Goal: Register for event/course

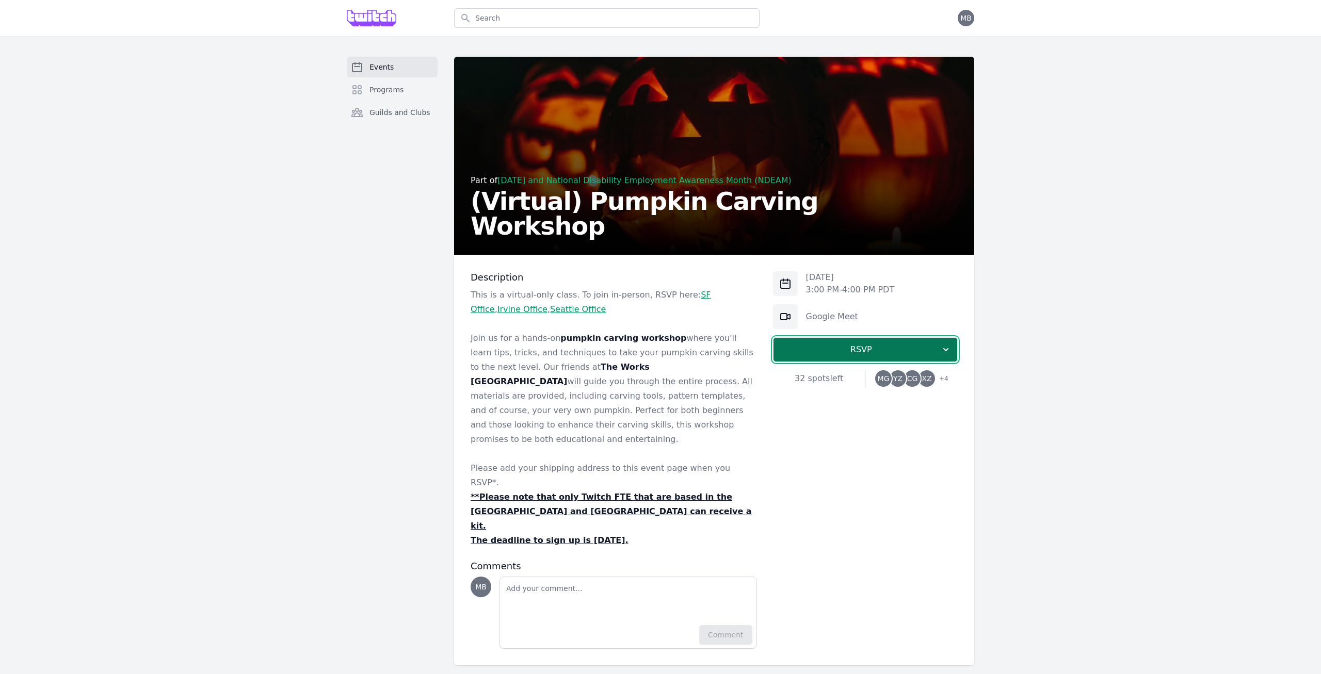
click at [844, 359] on button "RSVP" at bounding box center [865, 350] width 185 height 25
click at [850, 382] on link "I'm going" at bounding box center [865, 377] width 185 height 19
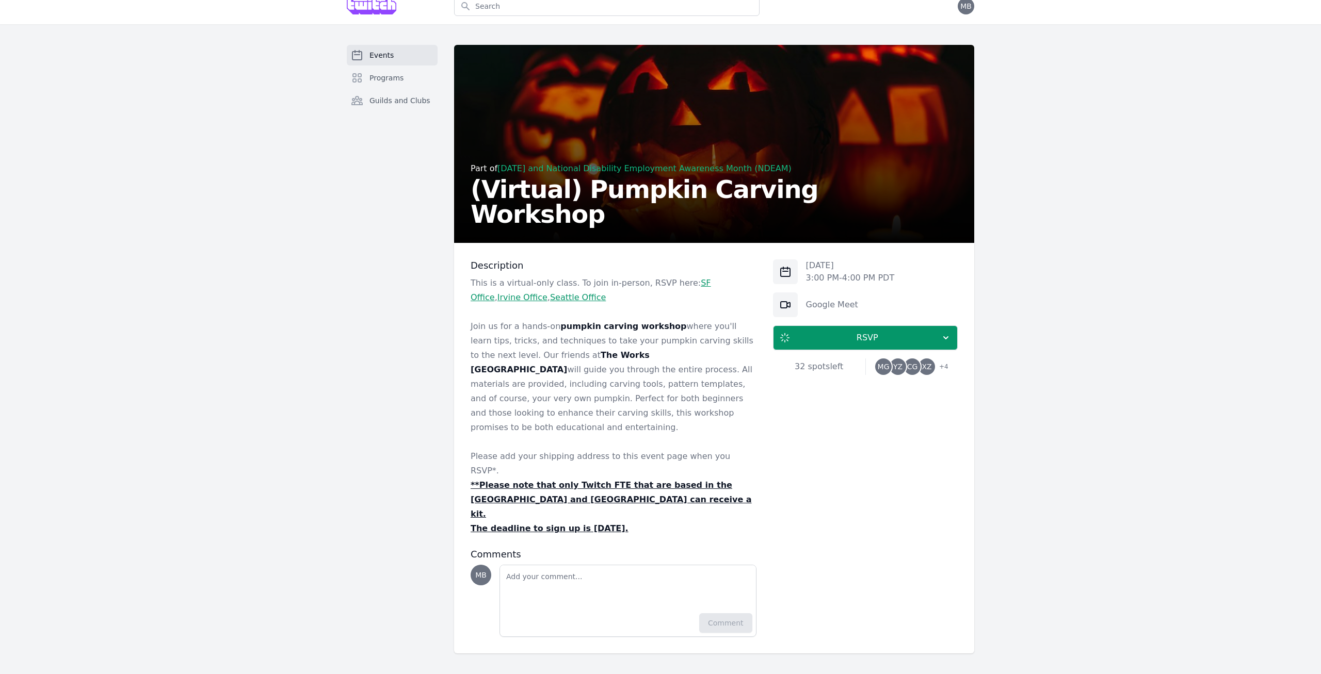
scroll to position [432, 0]
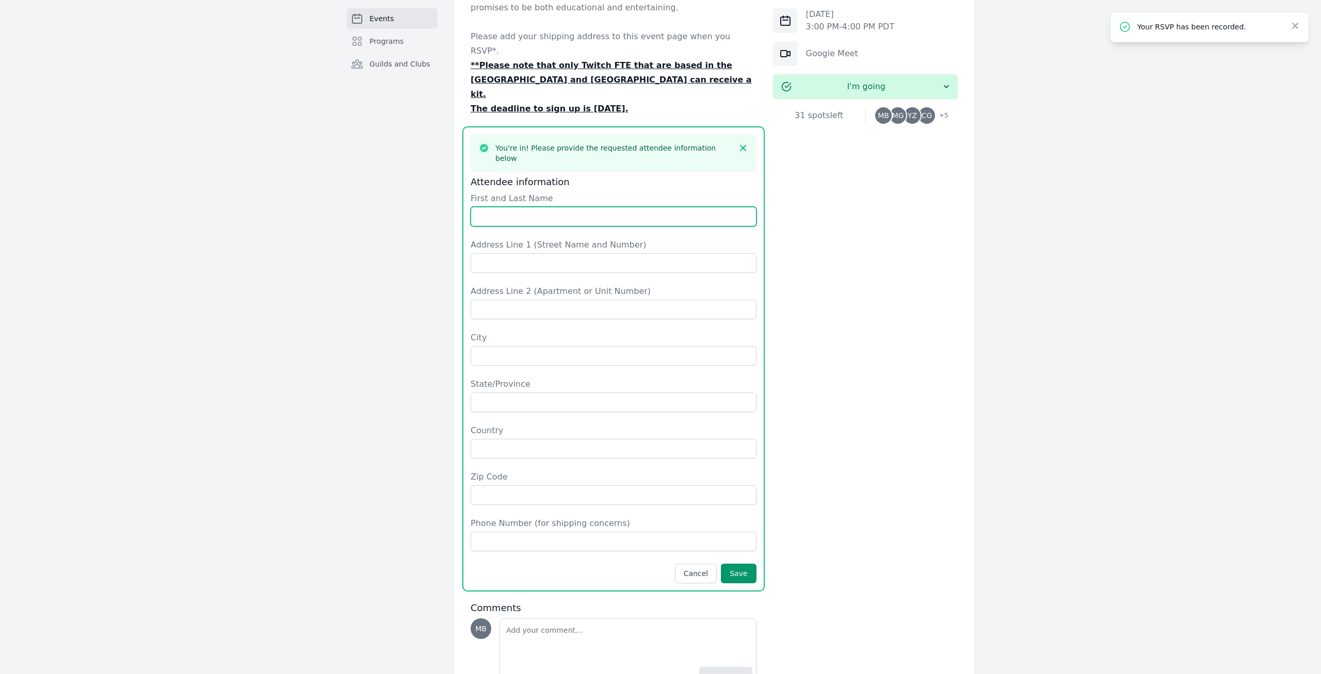
click at [529, 207] on input "First and Last Name" at bounding box center [614, 217] width 286 height 20
click at [531, 207] on input "First and Last Name" at bounding box center [614, 217] width 286 height 20
click at [598, 207] on input "[PERSON_NAME]" at bounding box center [614, 217] width 286 height 20
type input "[PERSON_NAME]"
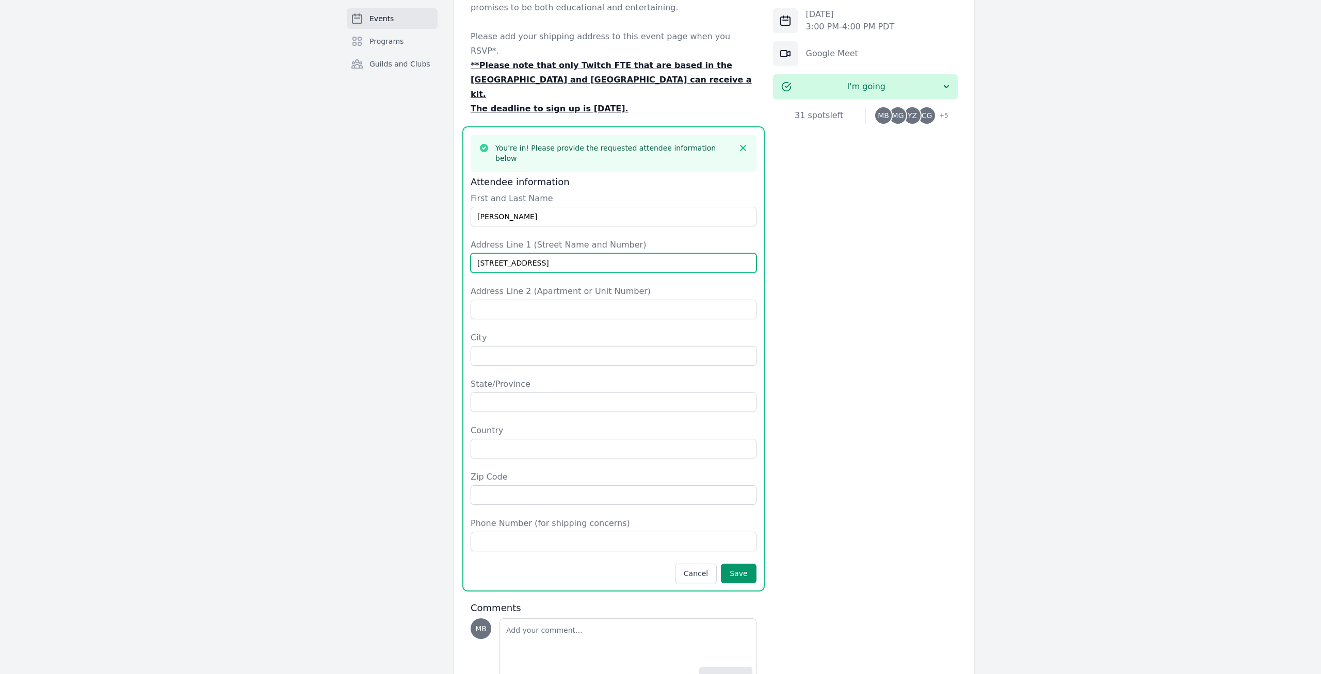
type input "[STREET_ADDRESS]"
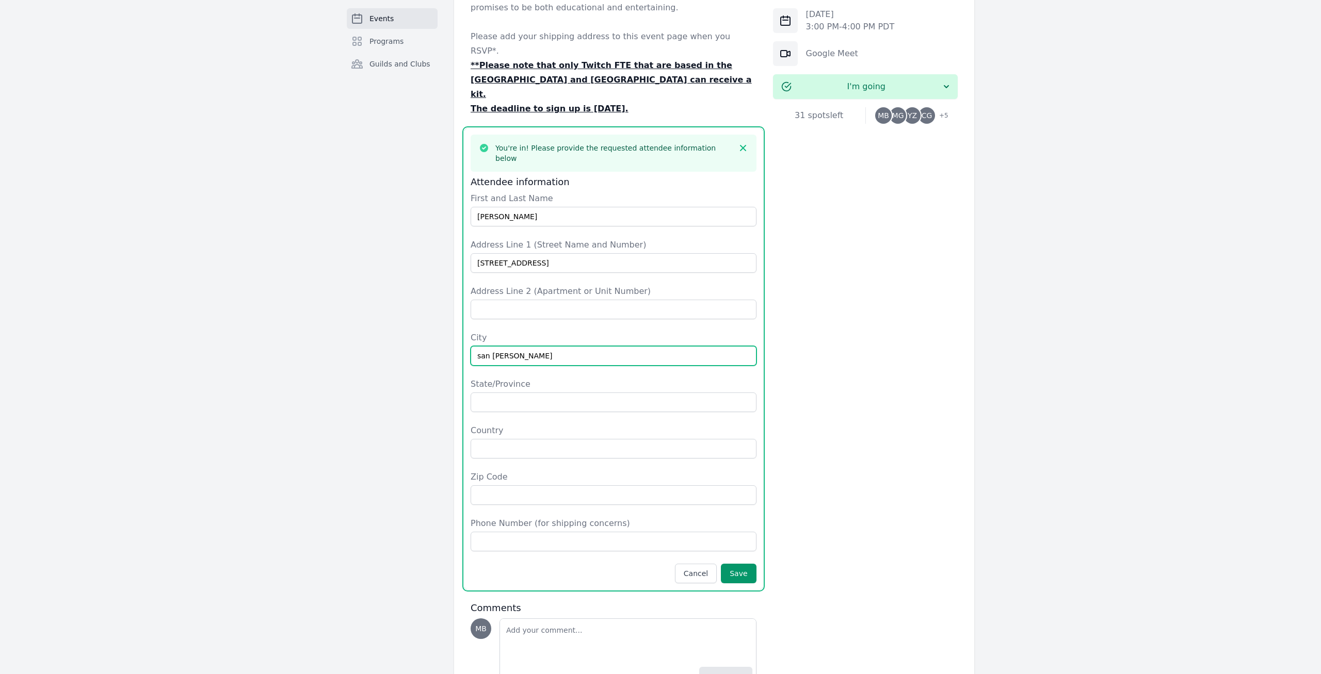
type input "san [PERSON_NAME]"
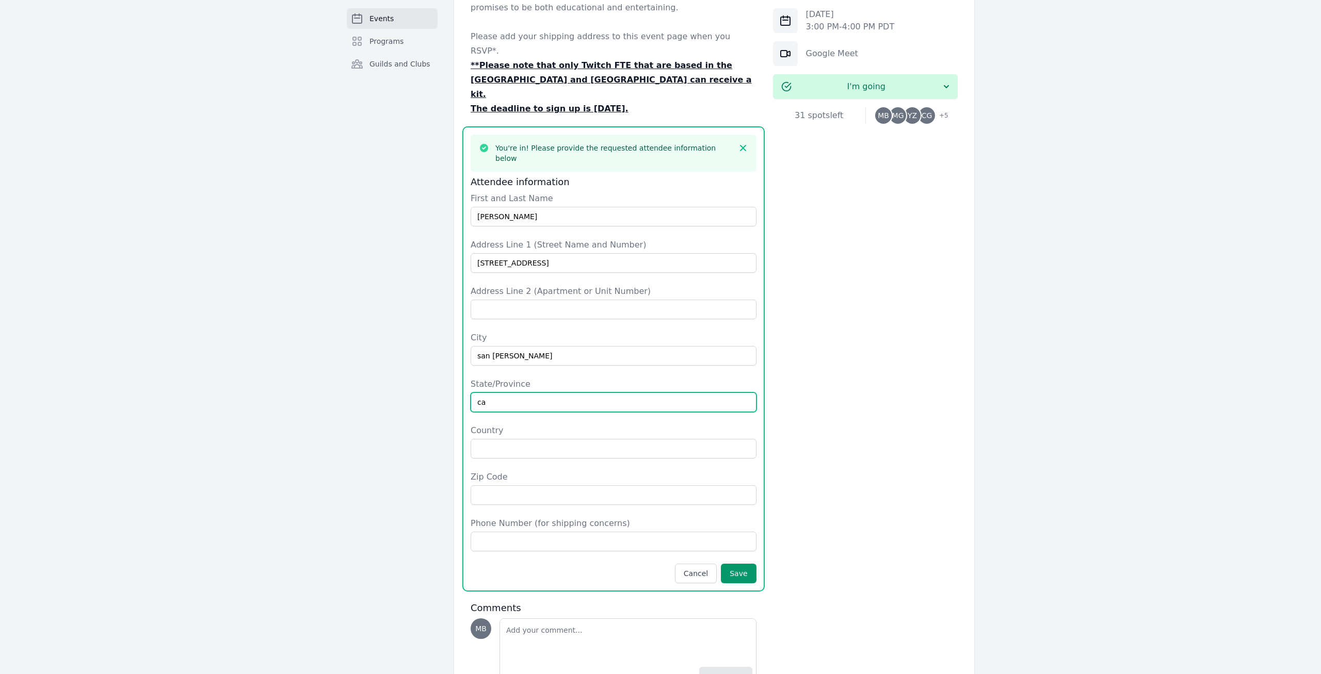
type input "ca"
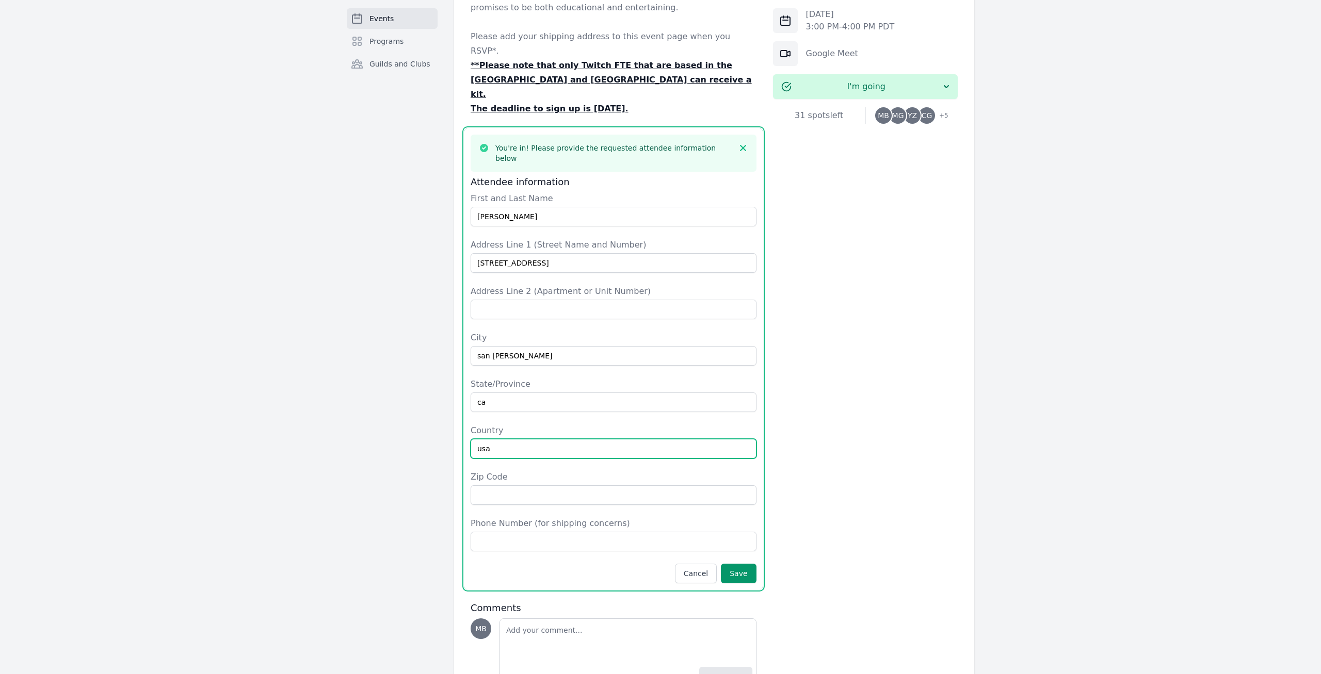
type input "usa"
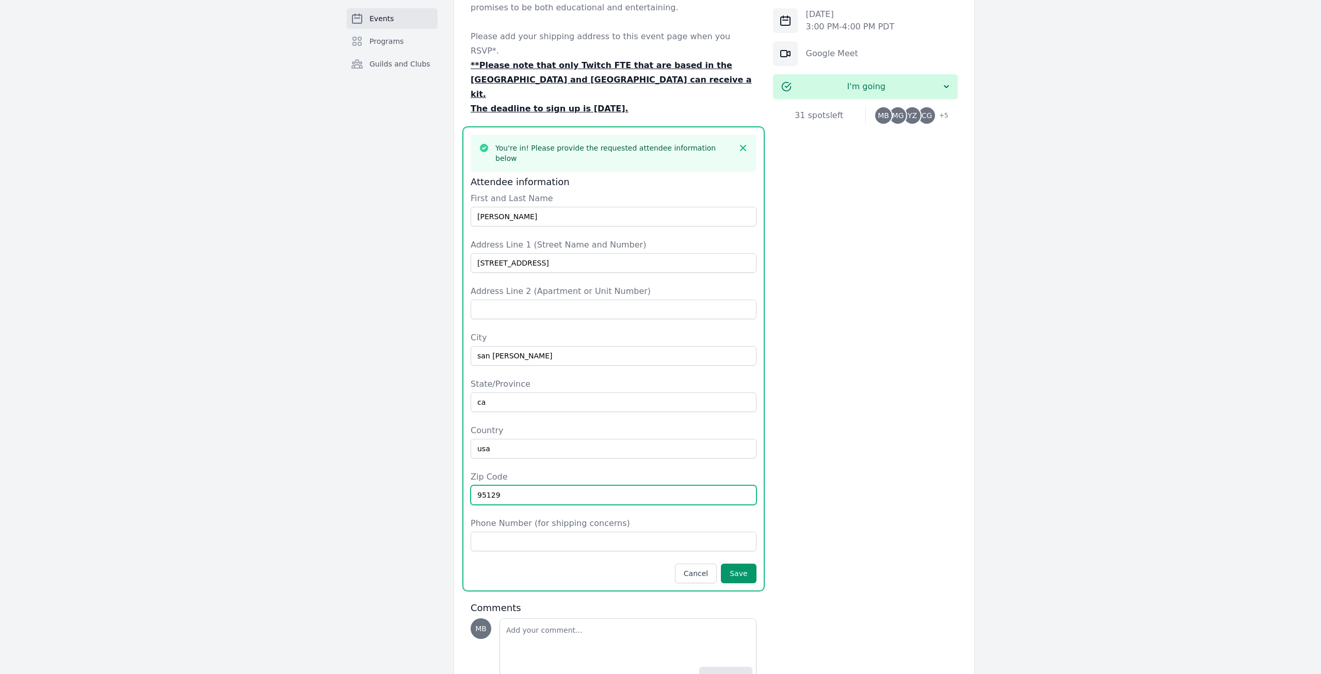
type input "95129"
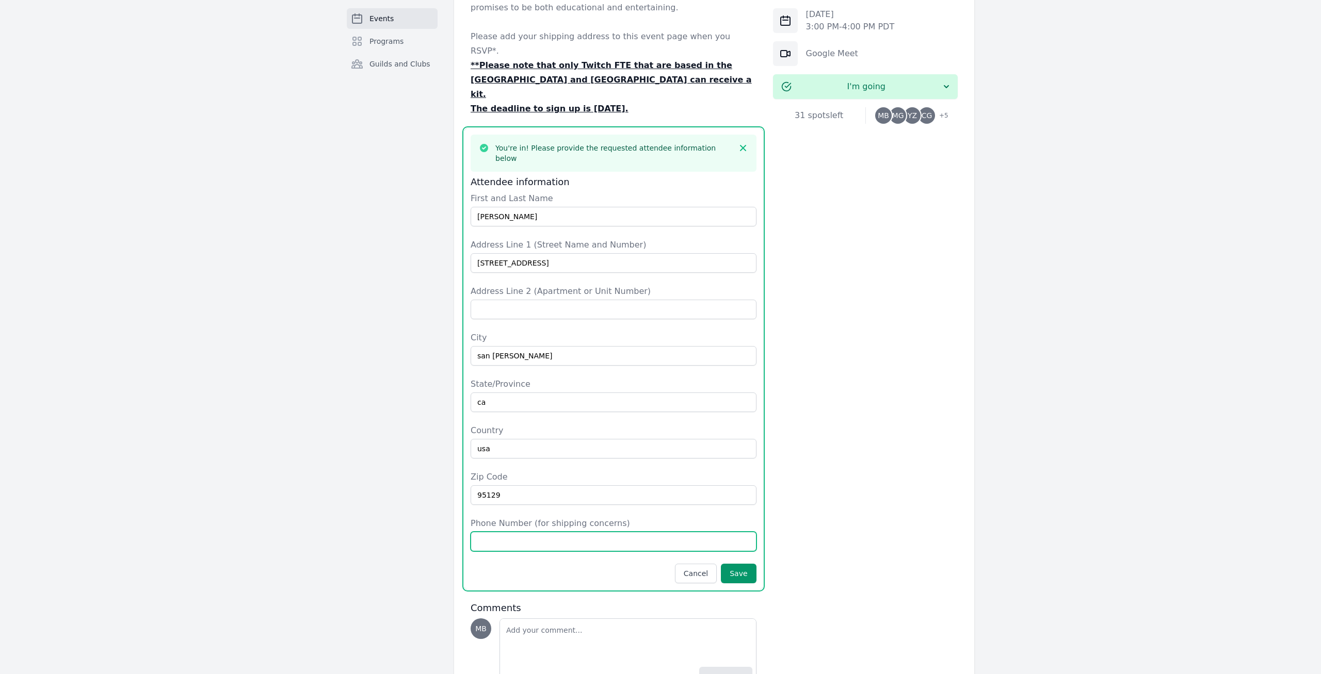
click at [595, 532] on input "Phone Number (for shipping concerns)" at bounding box center [614, 542] width 286 height 20
type input "8183084417"
click at [741, 564] on button "Save" at bounding box center [738, 574] width 35 height 20
